Goal: Navigation & Orientation: Go to known website

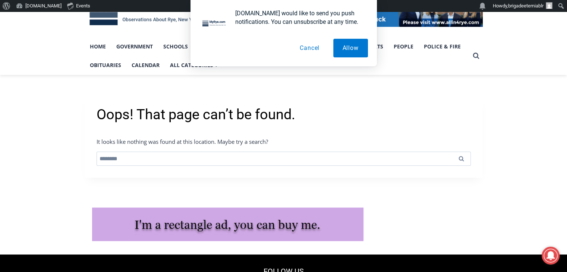
scroll to position [149, 0]
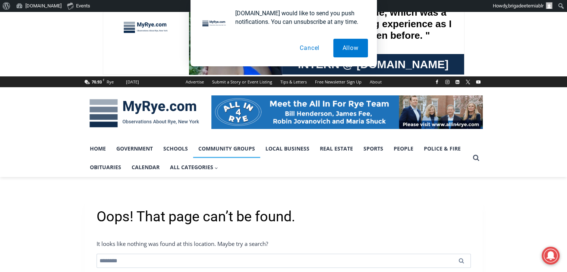
scroll to position [75, 0]
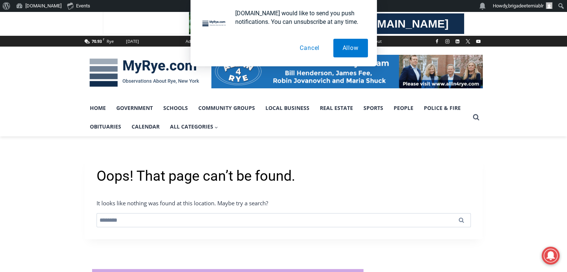
click at [286, 182] on h1 "Oops! That page can’t be found." at bounding box center [284, 176] width 375 height 17
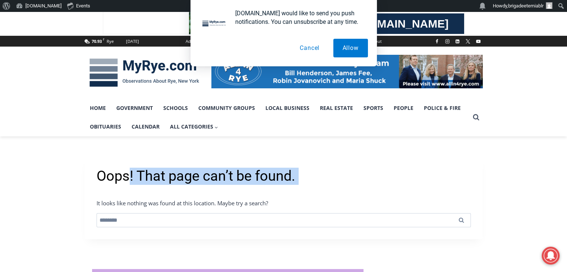
click at [286, 182] on h1 "Oops! That page can’t be found." at bounding box center [284, 176] width 375 height 17
copy div "Oops! That page can’t be found."
